Goal: Task Accomplishment & Management: Complete application form

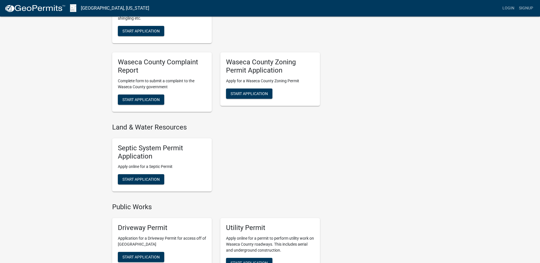
scroll to position [285, 0]
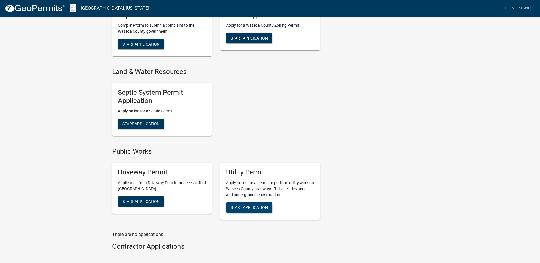
click at [258, 208] on span "Start Application" at bounding box center [249, 207] width 37 height 5
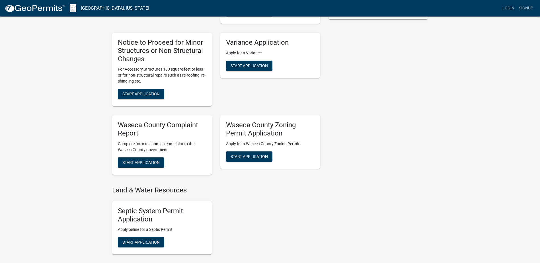
scroll to position [199, 0]
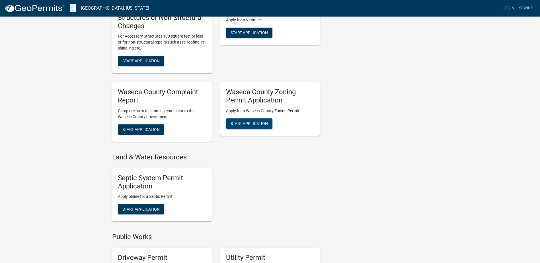
click at [243, 125] on span "Start Application" at bounding box center [249, 123] width 37 height 5
